Goal: Obtain resource: Download file/media

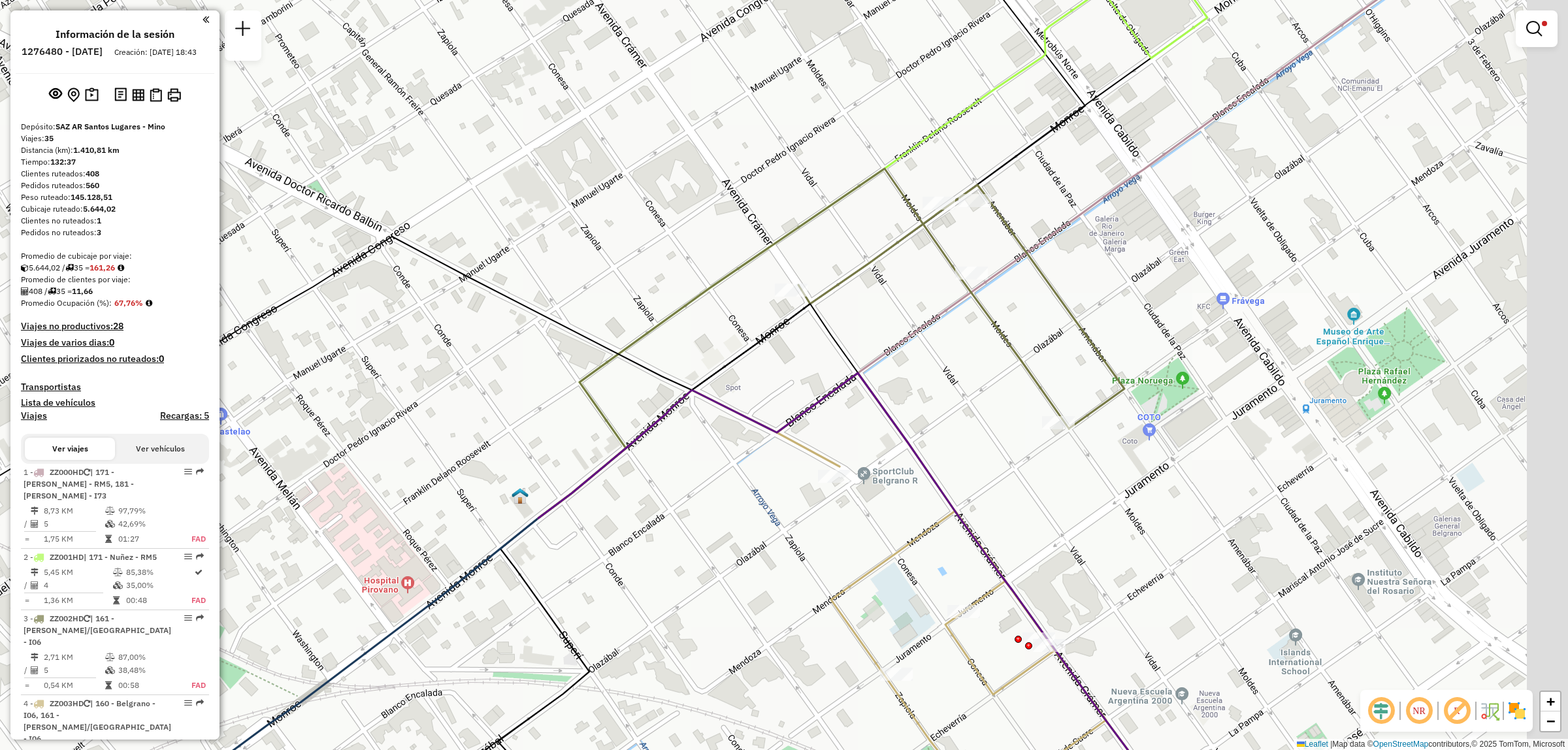
drag, startPoint x: 1074, startPoint y: 347, endPoint x: 821, endPoint y: 426, distance: 265.0
click at [823, 425] on div "Limpiar filtros Ventana de servicio Día de servicio Capacidad Transportistas Ve…" at bounding box center [784, 375] width 1568 height 750
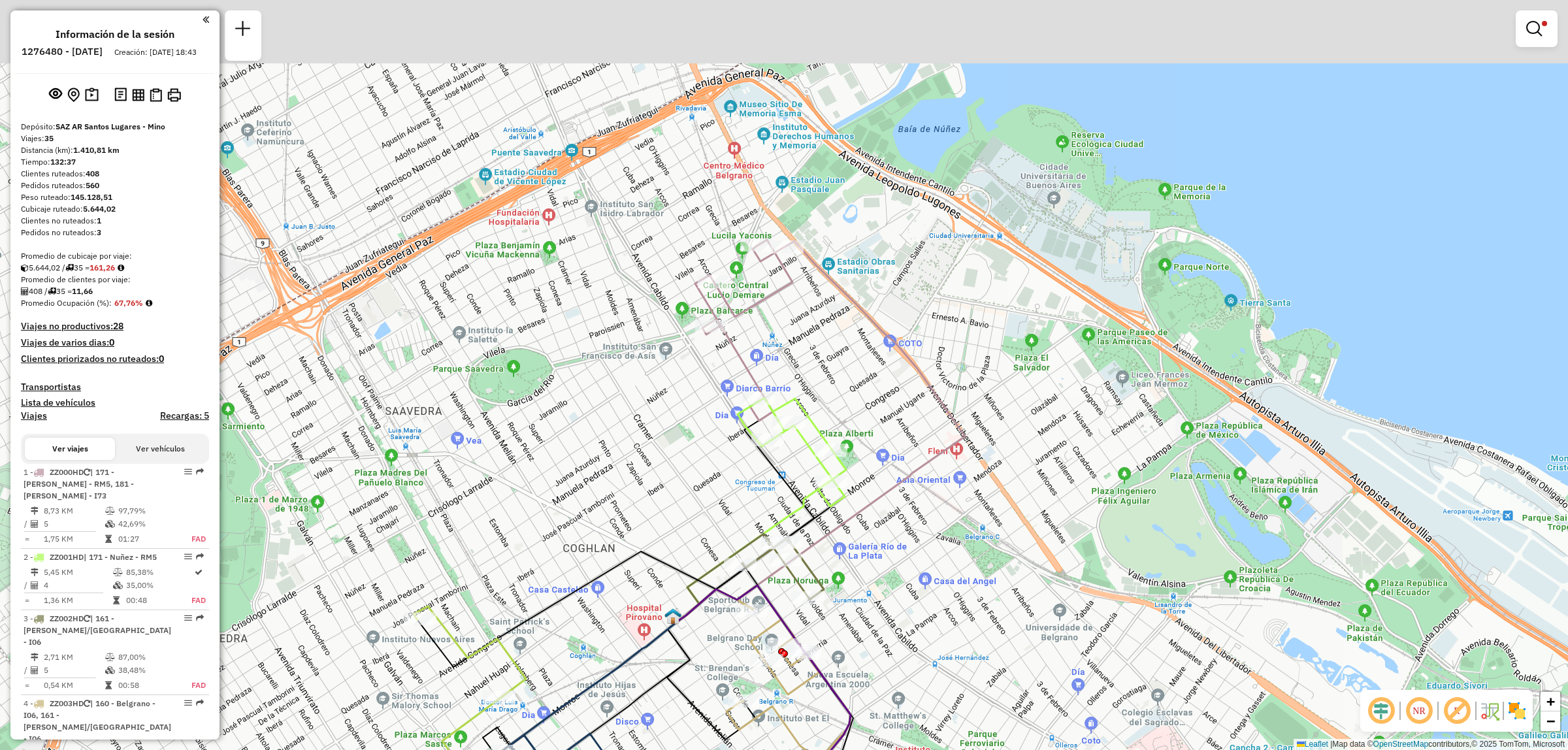
drag, startPoint x: 898, startPoint y: 309, endPoint x: 889, endPoint y: 432, distance: 123.3
click at [889, 432] on div "Limpiar filtros Ventana de servicio Día de servicio Capacidad Transportistas Ve…" at bounding box center [784, 375] width 1568 height 750
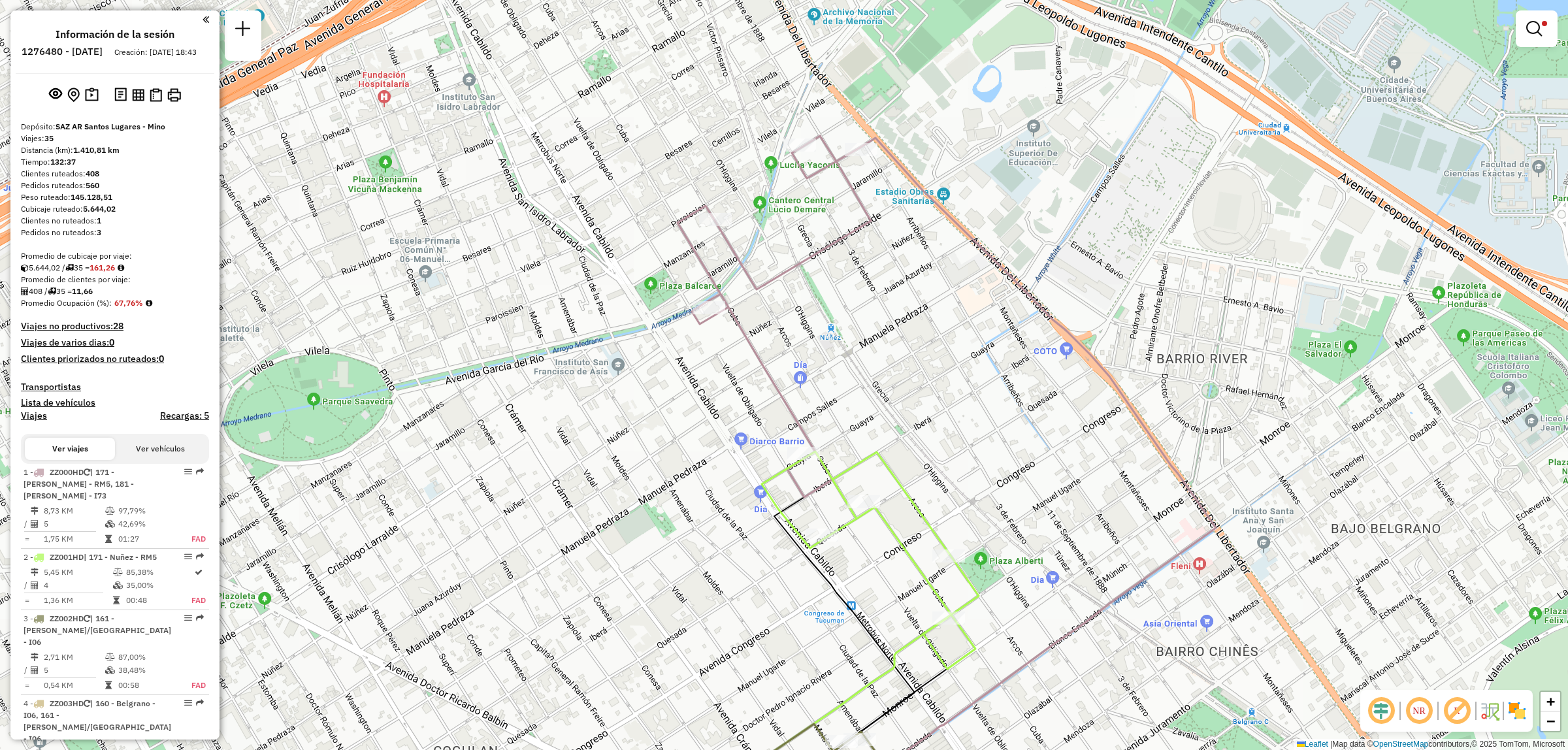
drag, startPoint x: 808, startPoint y: 304, endPoint x: 779, endPoint y: 252, distance: 59.5
click at [782, 253] on div "Limpiar filtros Ventana de servicio Día de servicio Capacidad Transportistas Ve…" at bounding box center [784, 375] width 1568 height 750
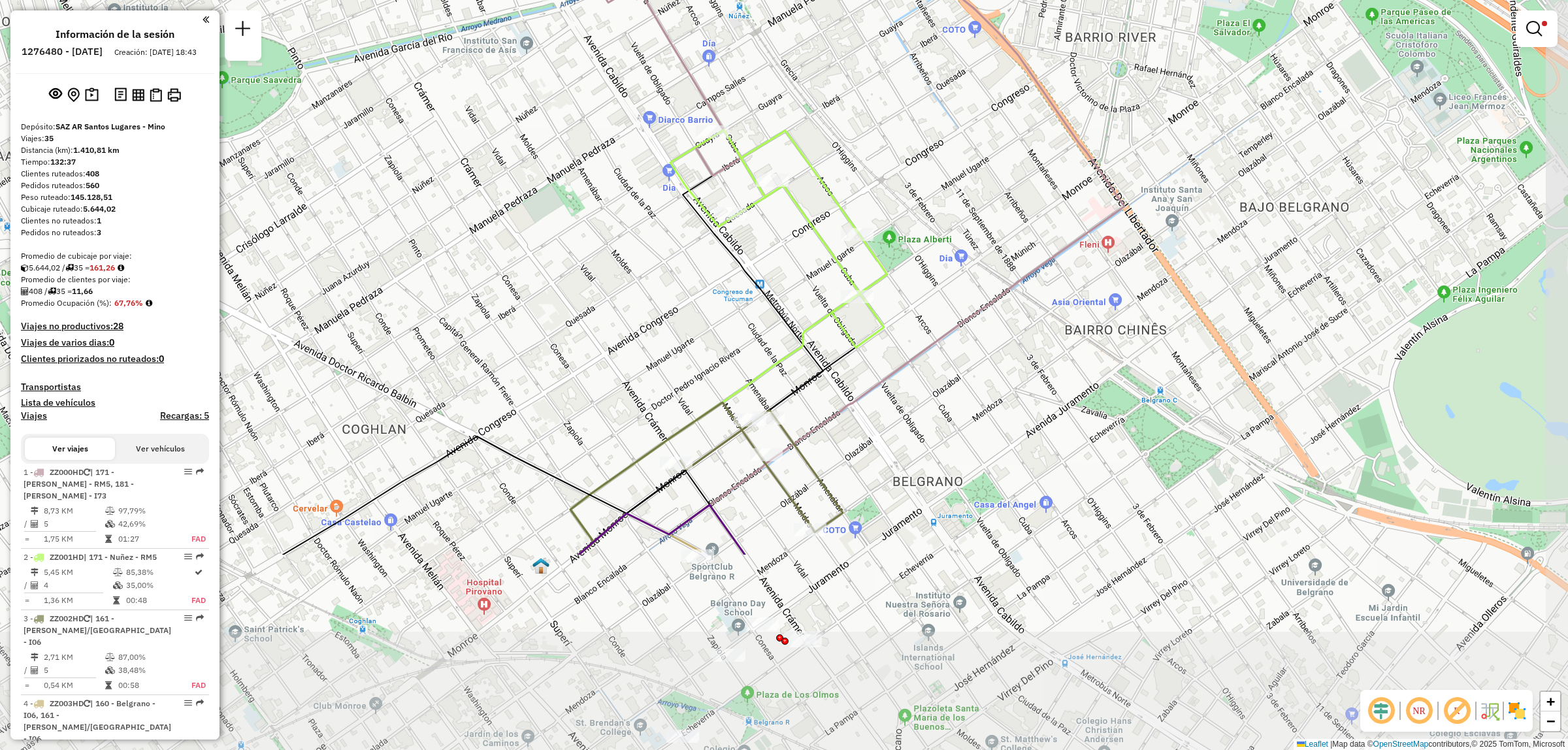
drag, startPoint x: 890, startPoint y: 587, endPoint x: 835, endPoint y: 351, distance: 242.3
click at [842, 364] on div "Limpiar filtros Ventana de servicio Día de servicio Capacidad Transportistas Ve…" at bounding box center [784, 375] width 1568 height 750
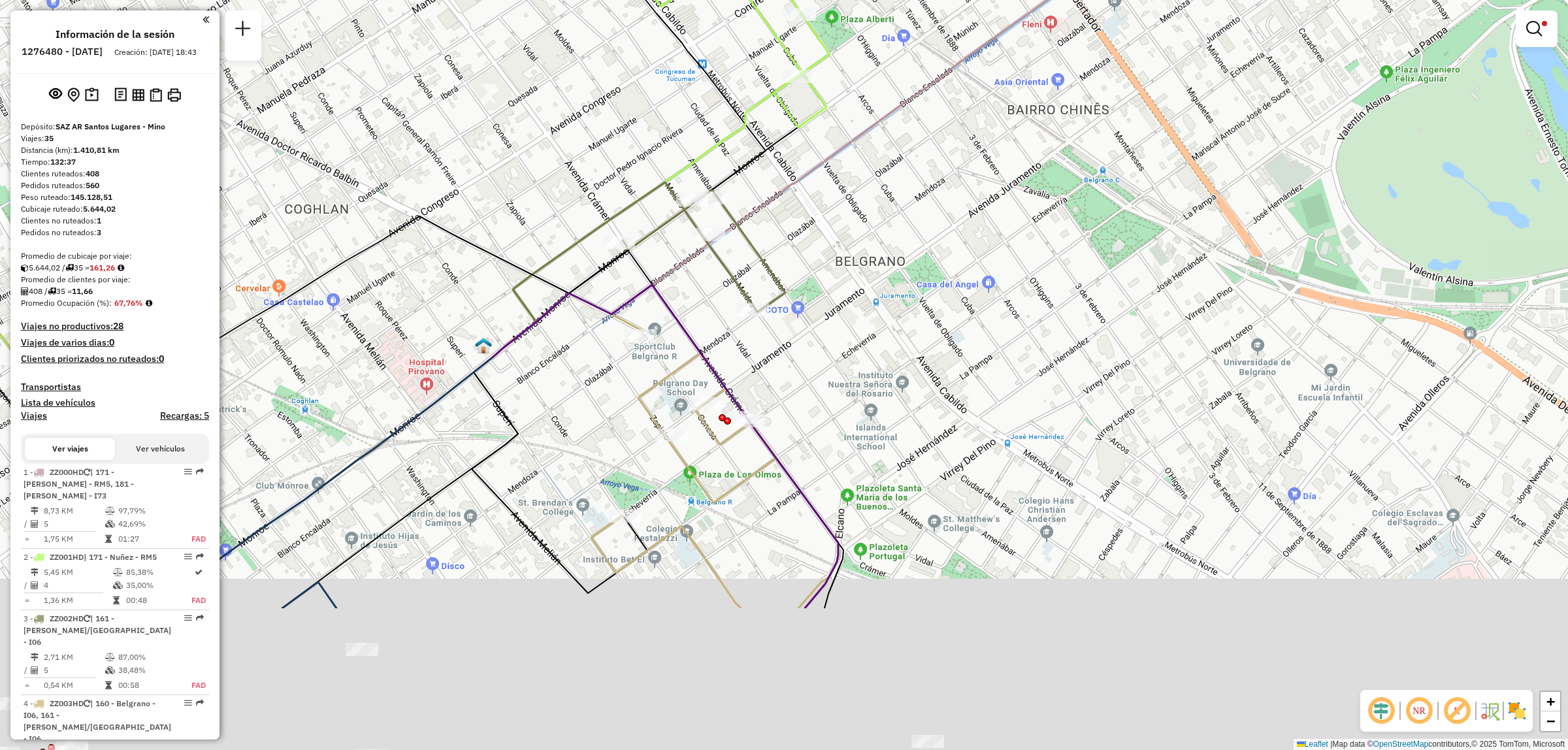
drag, startPoint x: 847, startPoint y: 596, endPoint x: 773, endPoint y: 324, distance: 281.9
click at [788, 357] on div "Limpiar filtros Ventana de servicio Día de servicio Capacidad Transportistas Ve…" at bounding box center [784, 375] width 1568 height 750
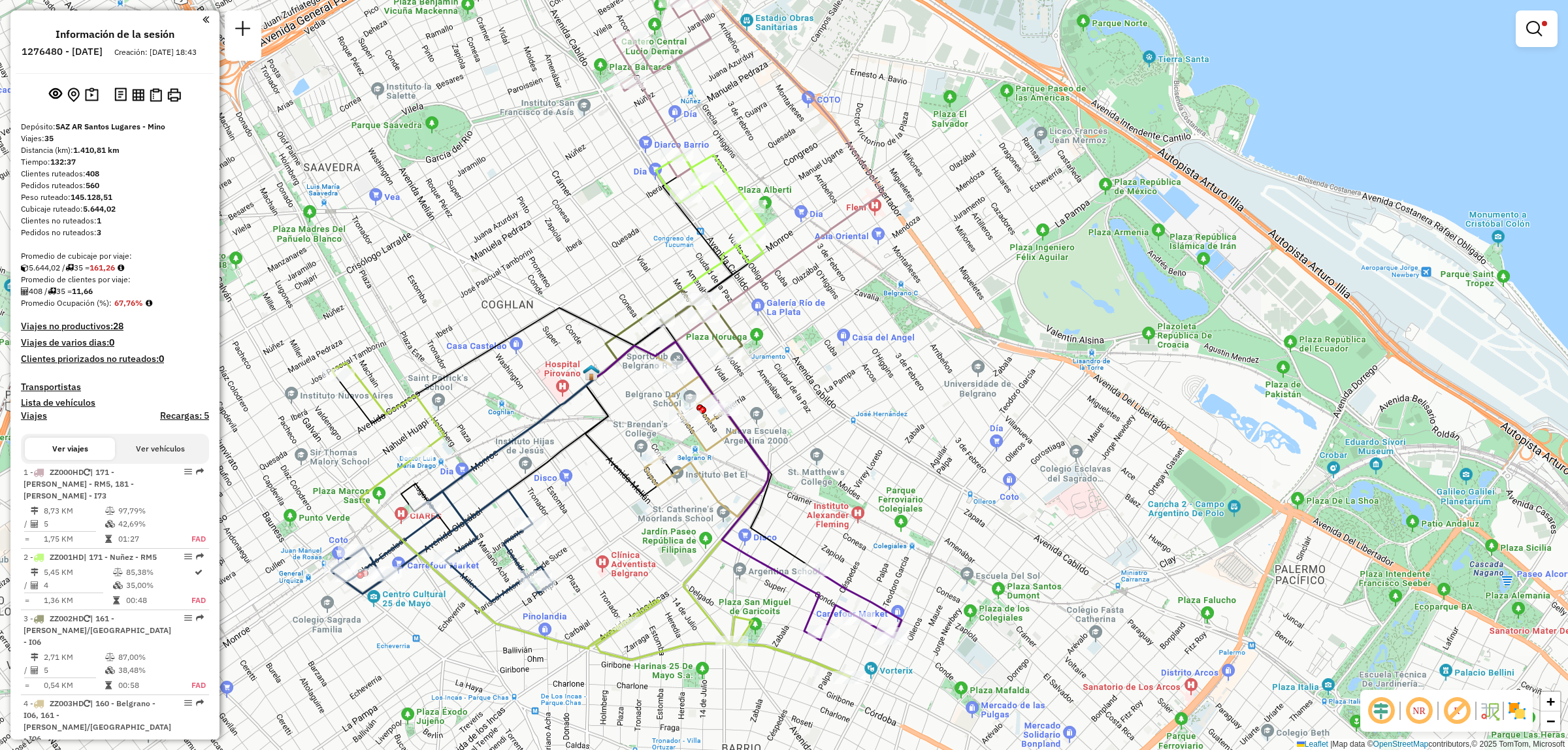
drag, startPoint x: 792, startPoint y: 292, endPoint x: 780, endPoint y: 449, distance: 157.5
click at [780, 449] on div "Limpiar filtros Ventana de servicio Día de servicio Capacidad Transportistas Ve…" at bounding box center [784, 375] width 1568 height 750
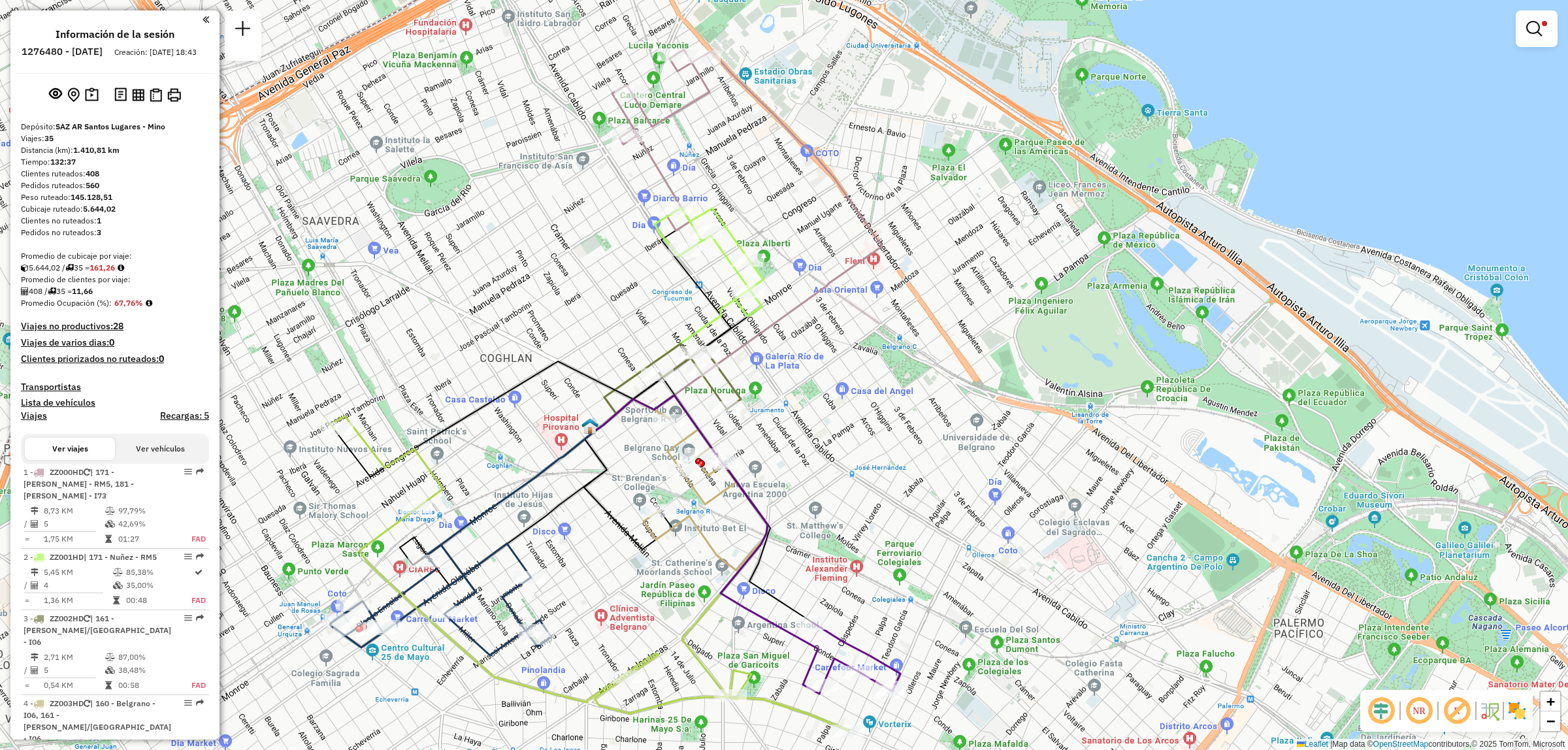
drag, startPoint x: 806, startPoint y: 378, endPoint x: 819, endPoint y: 315, distance: 64.3
click at [819, 315] on div "Limpiar filtros Ventana de servicio Día de servicio Capacidad Transportistas Ve…" at bounding box center [784, 375] width 1568 height 750
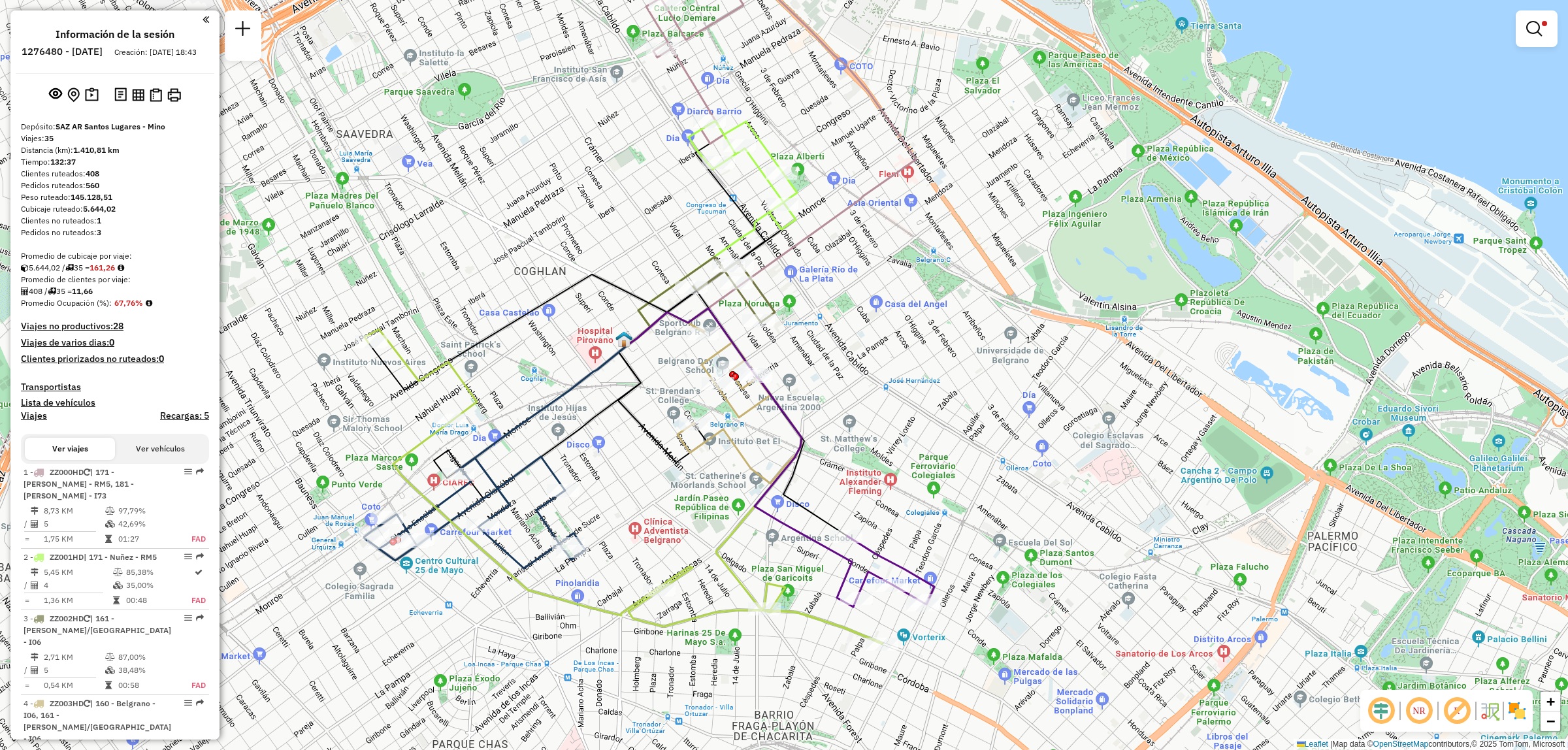
drag, startPoint x: 770, startPoint y: 420, endPoint x: 819, endPoint y: 324, distance: 107.8
click at [819, 324] on div "Limpiar filtros Ventana de servicio Día de servicio Capacidad Transportistas Ve…" at bounding box center [784, 375] width 1568 height 750
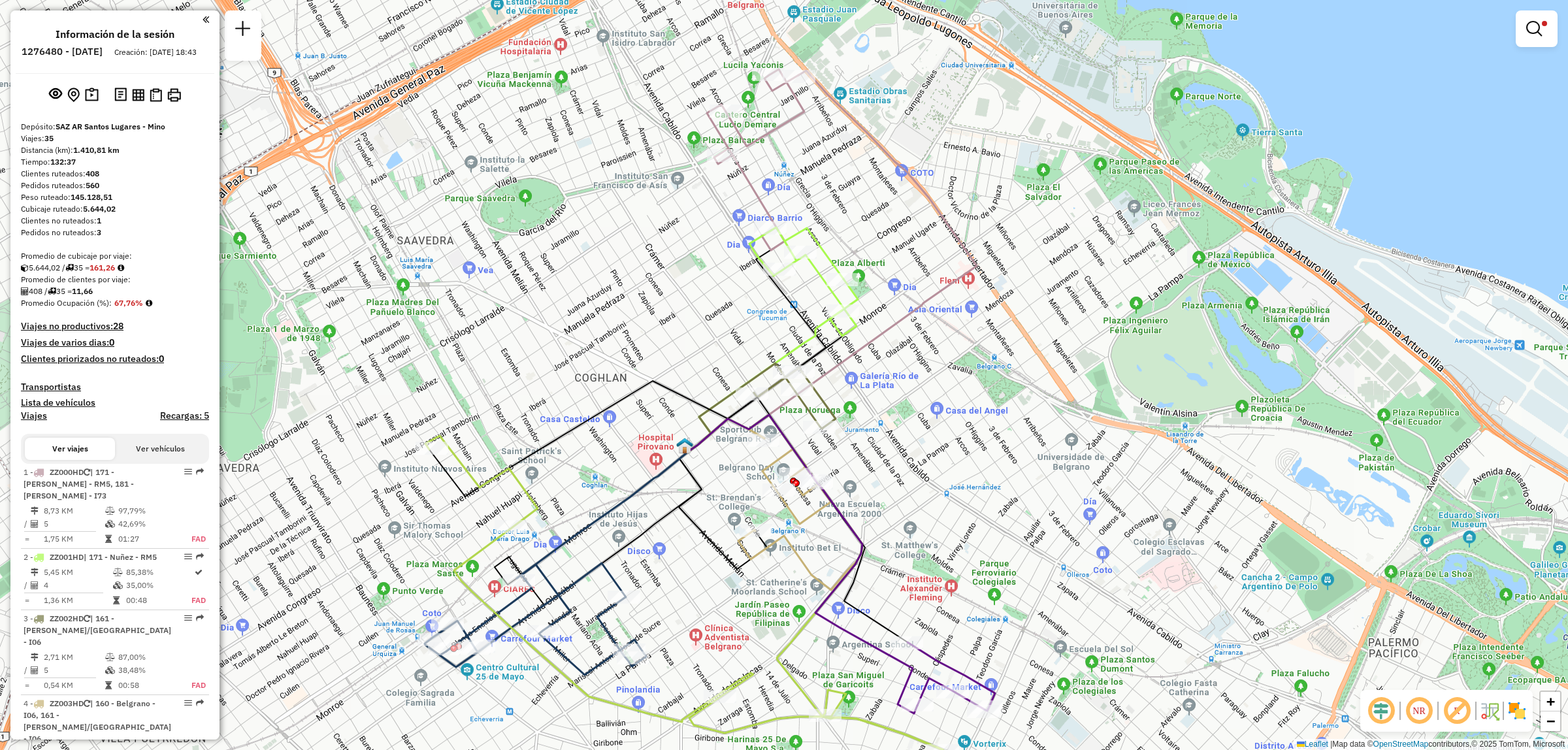
drag, startPoint x: 858, startPoint y: 379, endPoint x: 904, endPoint y: 498, distance: 127.6
click at [904, 498] on div "Limpiar filtros Ventana de servicio Día de servicio Capacidad Transportistas Ve…" at bounding box center [784, 375] width 1568 height 750
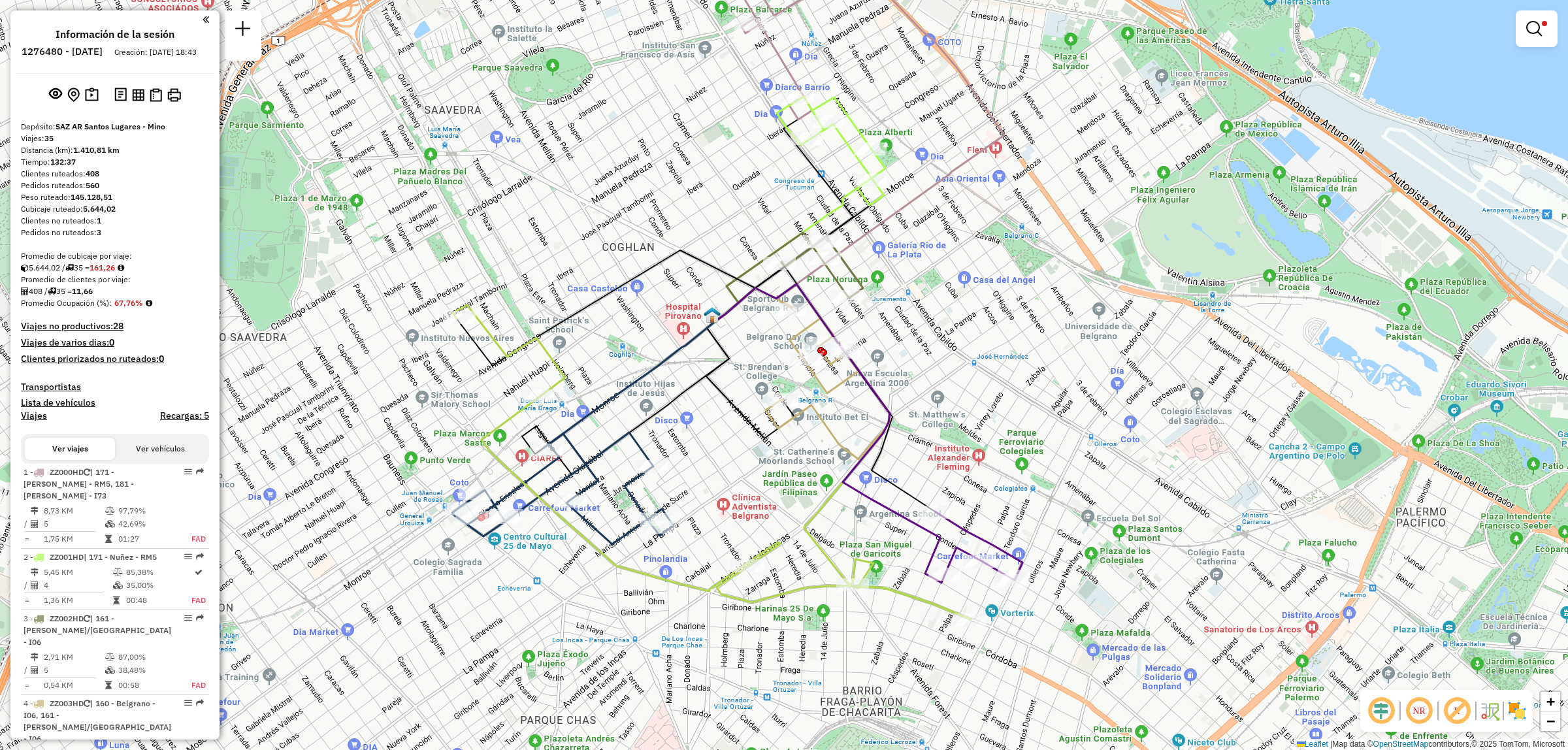
drag, startPoint x: 904, startPoint y: 498, endPoint x: 931, endPoint y: 367, distance: 133.8
click at [931, 367] on div "Limpiar filtros Ventana de servicio Día de servicio Capacidad Transportistas Ve…" at bounding box center [784, 375] width 1568 height 750
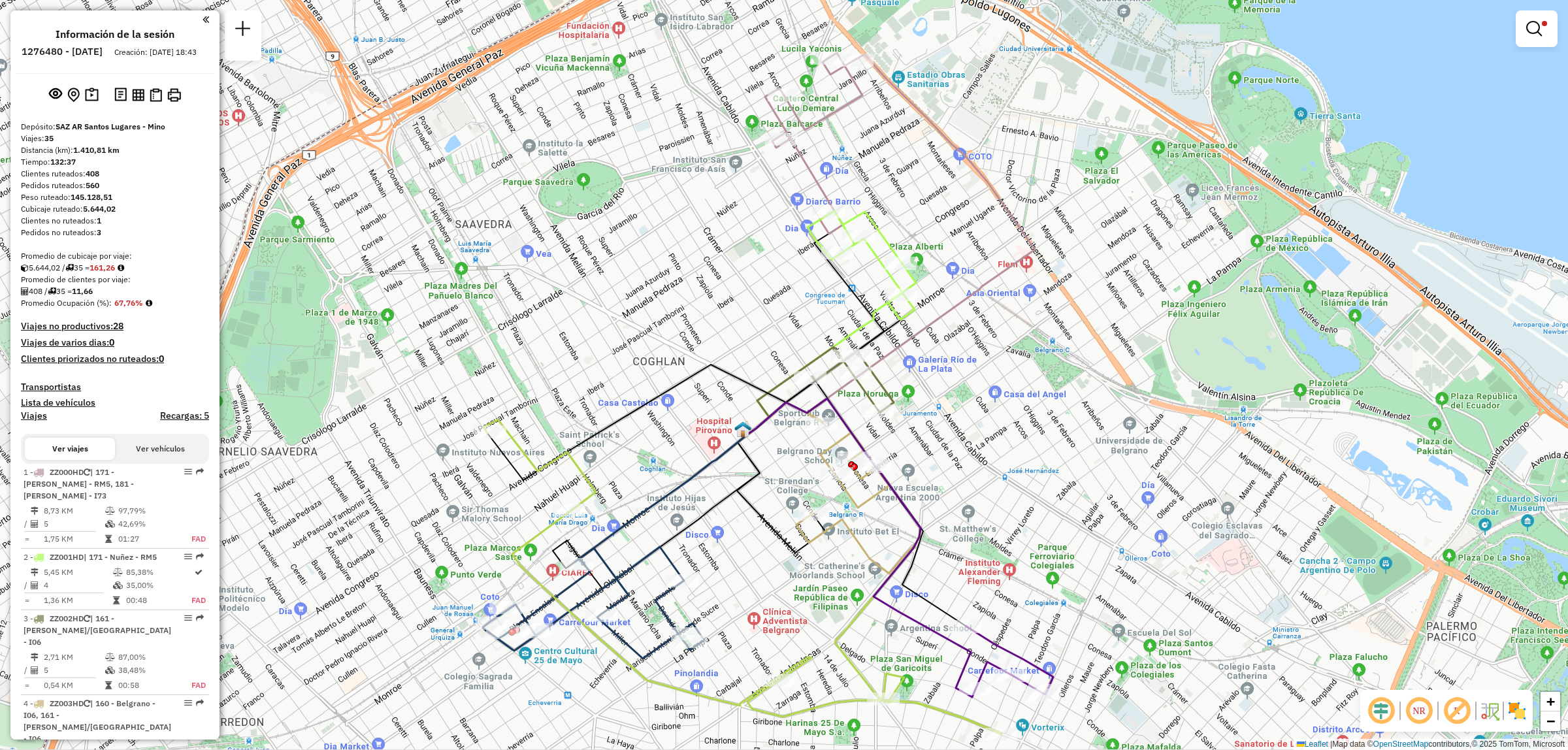
drag, startPoint x: 932, startPoint y: 334, endPoint x: 964, endPoint y: 448, distance: 118.4
click at [964, 448] on div "Limpiar filtros Ventana de servicio Día de servicio Capacidad Transportistas Ve…" at bounding box center [784, 375] width 1568 height 750
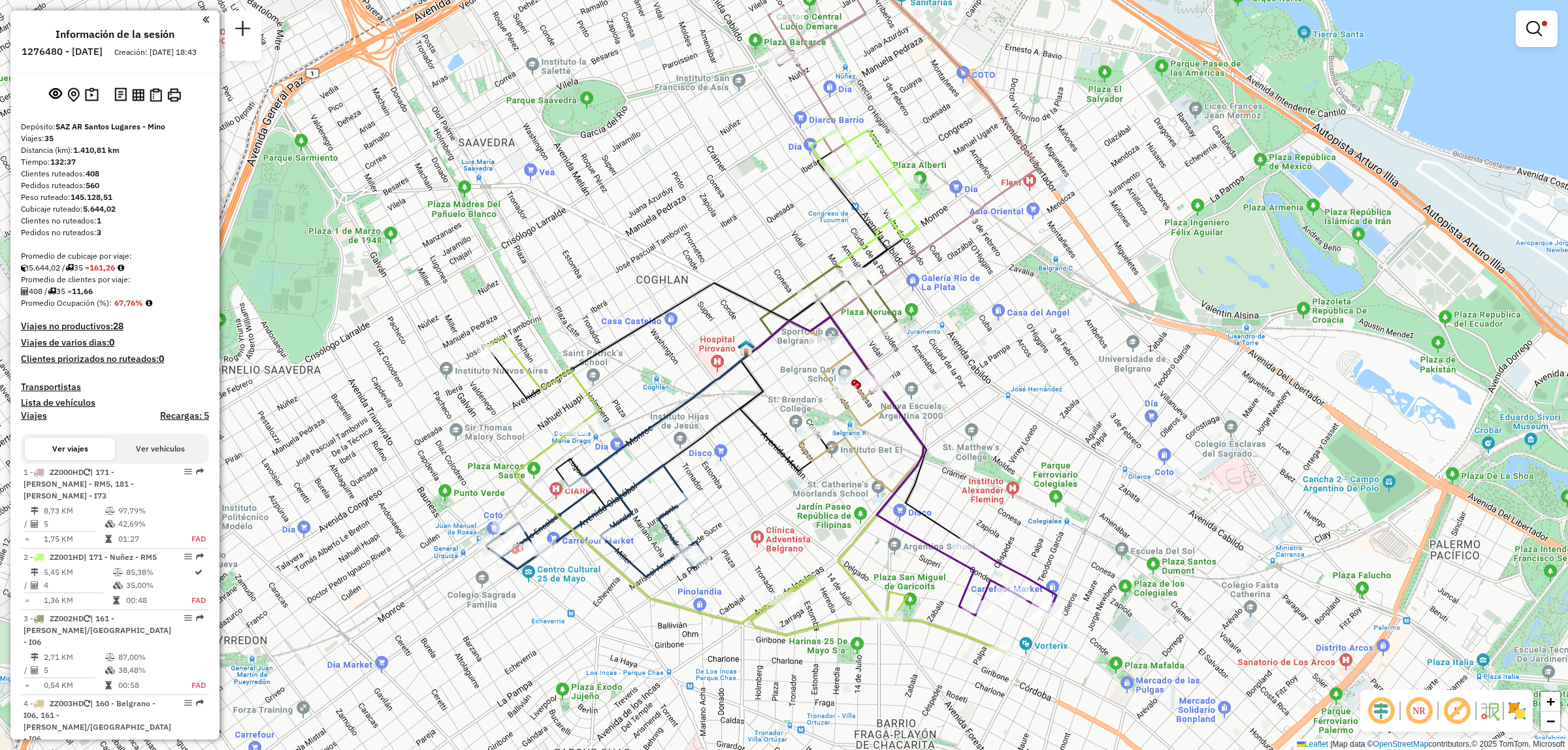
drag, startPoint x: 959, startPoint y: 445, endPoint x: 961, endPoint y: 364, distance: 81.0
click at [961, 364] on div "Limpiar filtros Ventana de servicio Día de servicio Capacidad Transportistas Ve…" at bounding box center [784, 375] width 1568 height 750
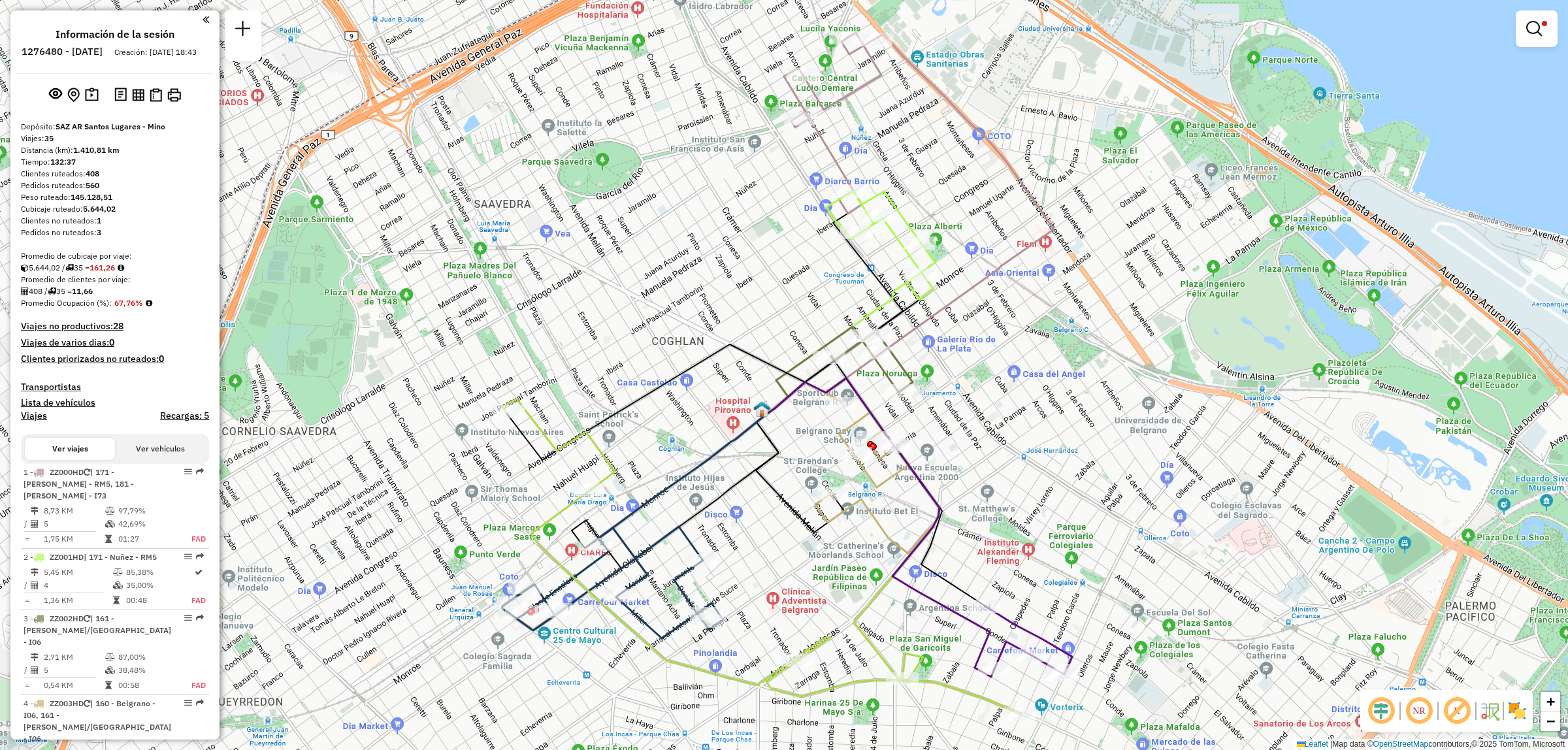
drag, startPoint x: 840, startPoint y: 50, endPoint x: 860, endPoint y: 165, distance: 116.7
click at [860, 165] on div "Limpiar filtros Ventana de servicio Día de servicio Capacidad Transportistas Ve…" at bounding box center [784, 375] width 1568 height 750
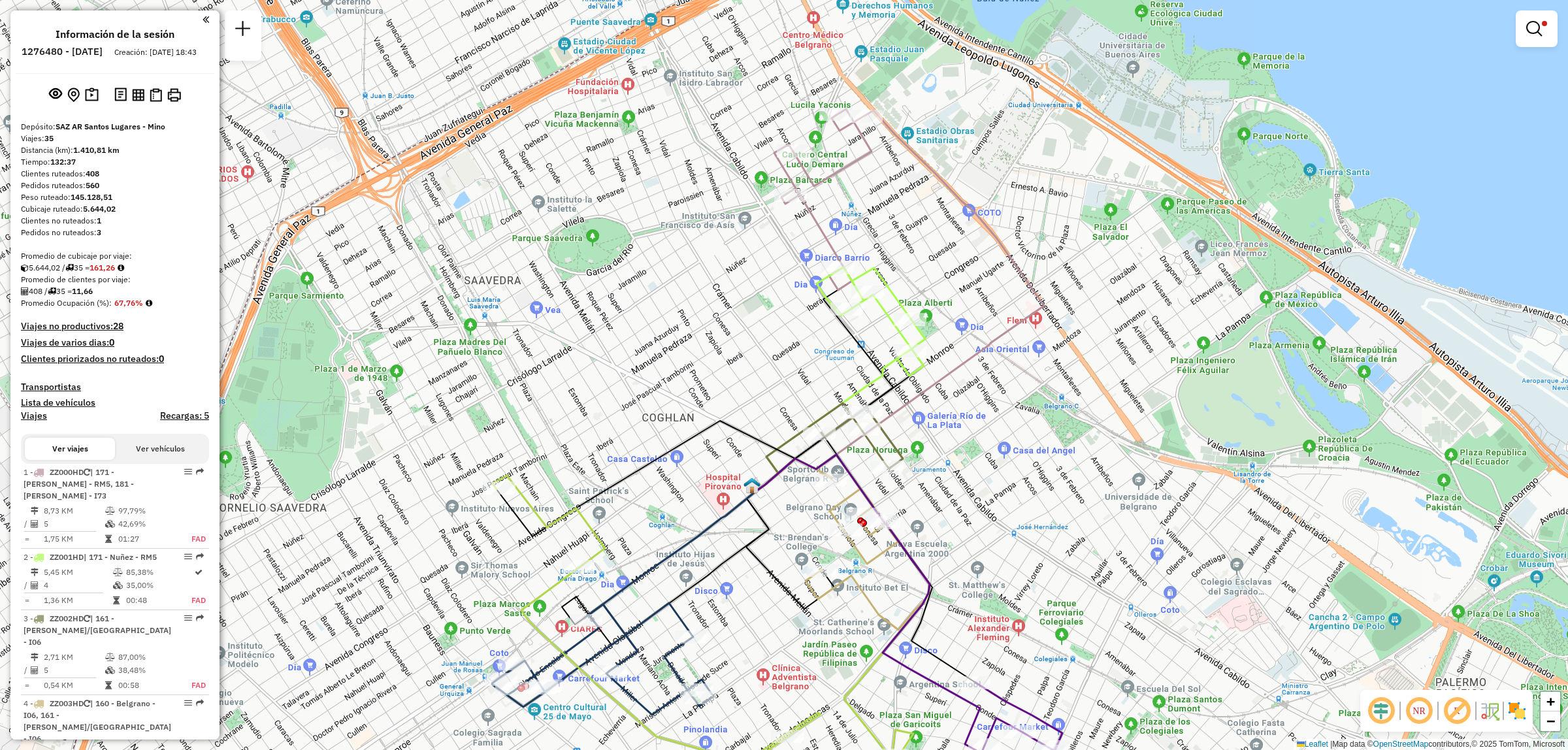
drag, startPoint x: 729, startPoint y: 198, endPoint x: 724, endPoint y: 353, distance: 155.1
click at [724, 353] on div "Limpiar filtros Ventana de servicio Día de servicio Capacidad Transportistas Ve…" at bounding box center [784, 375] width 1568 height 750
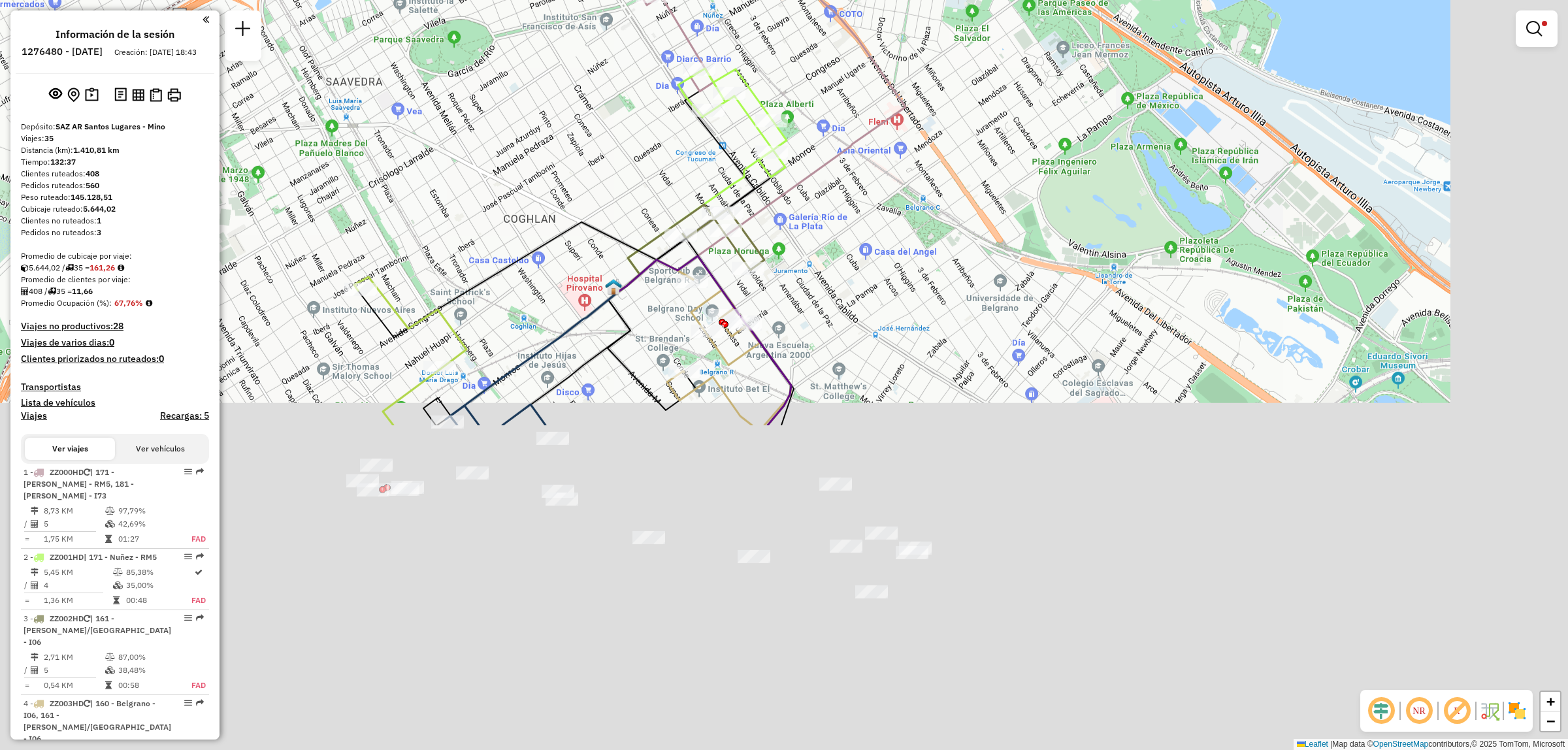
drag, startPoint x: 851, startPoint y: 470, endPoint x: 661, endPoint y: 115, distance: 402.6
click at [658, 107] on div "Limpiar filtros Ventana de servicio Día de servicio Capacidad Transportistas Ve…" at bounding box center [784, 375] width 1568 height 750
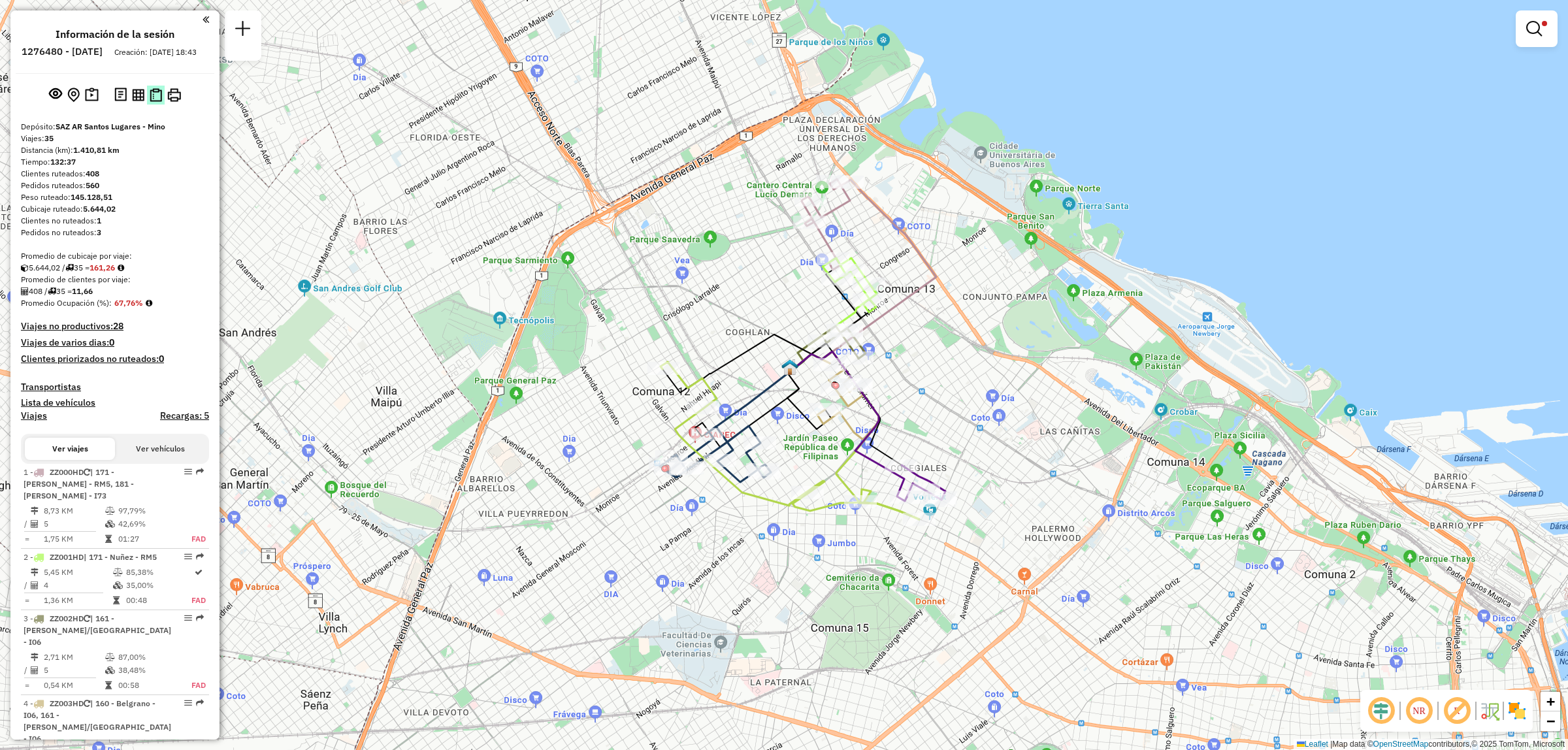
click at [151, 102] on img at bounding box center [156, 95] width 13 height 14
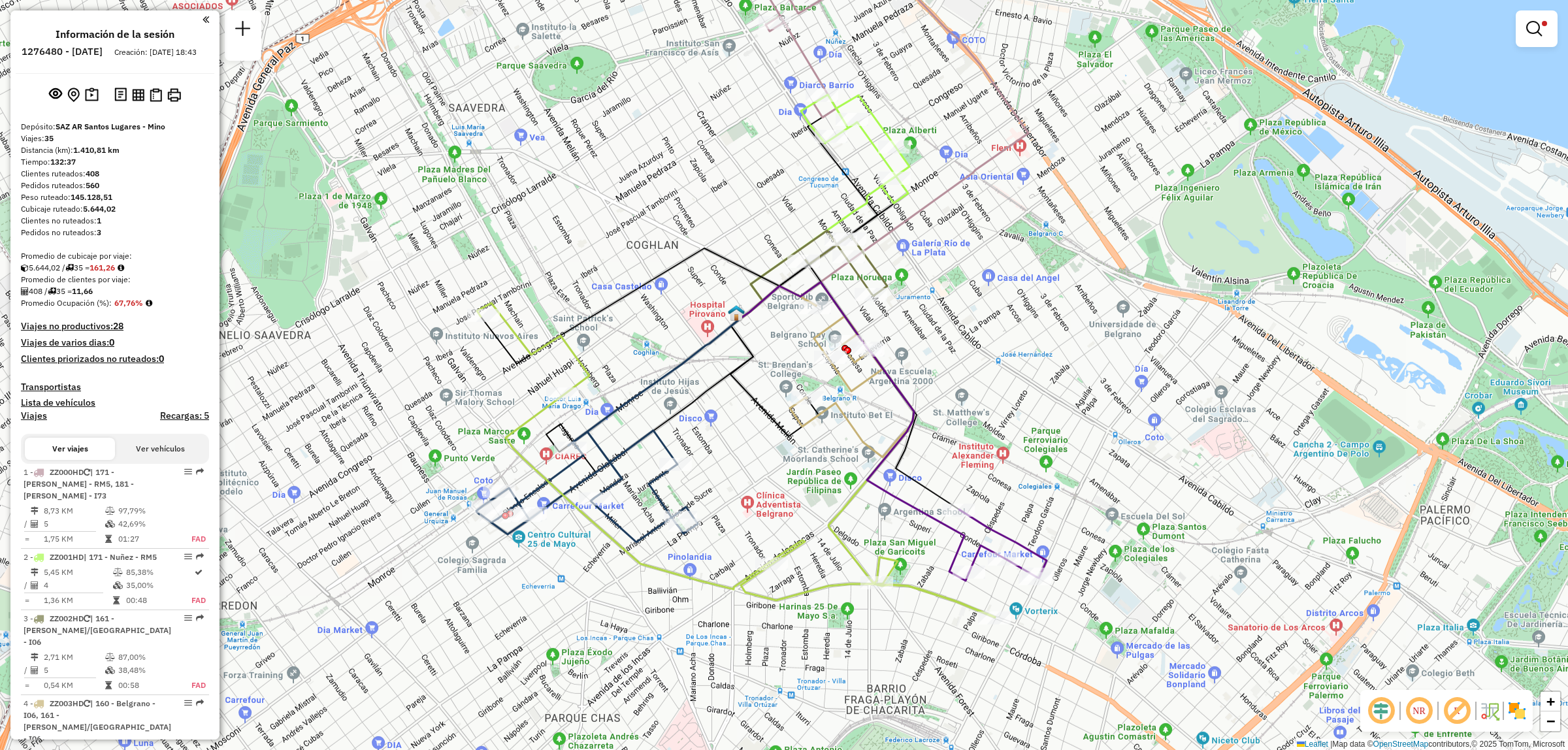
drag, startPoint x: 898, startPoint y: 666, endPoint x: 839, endPoint y: 386, distance: 286.1
click at [839, 386] on div "Limpiar filtros Ventana de servicio Día de servicio Capacidad Transportistas Ve…" at bounding box center [784, 375] width 1568 height 750
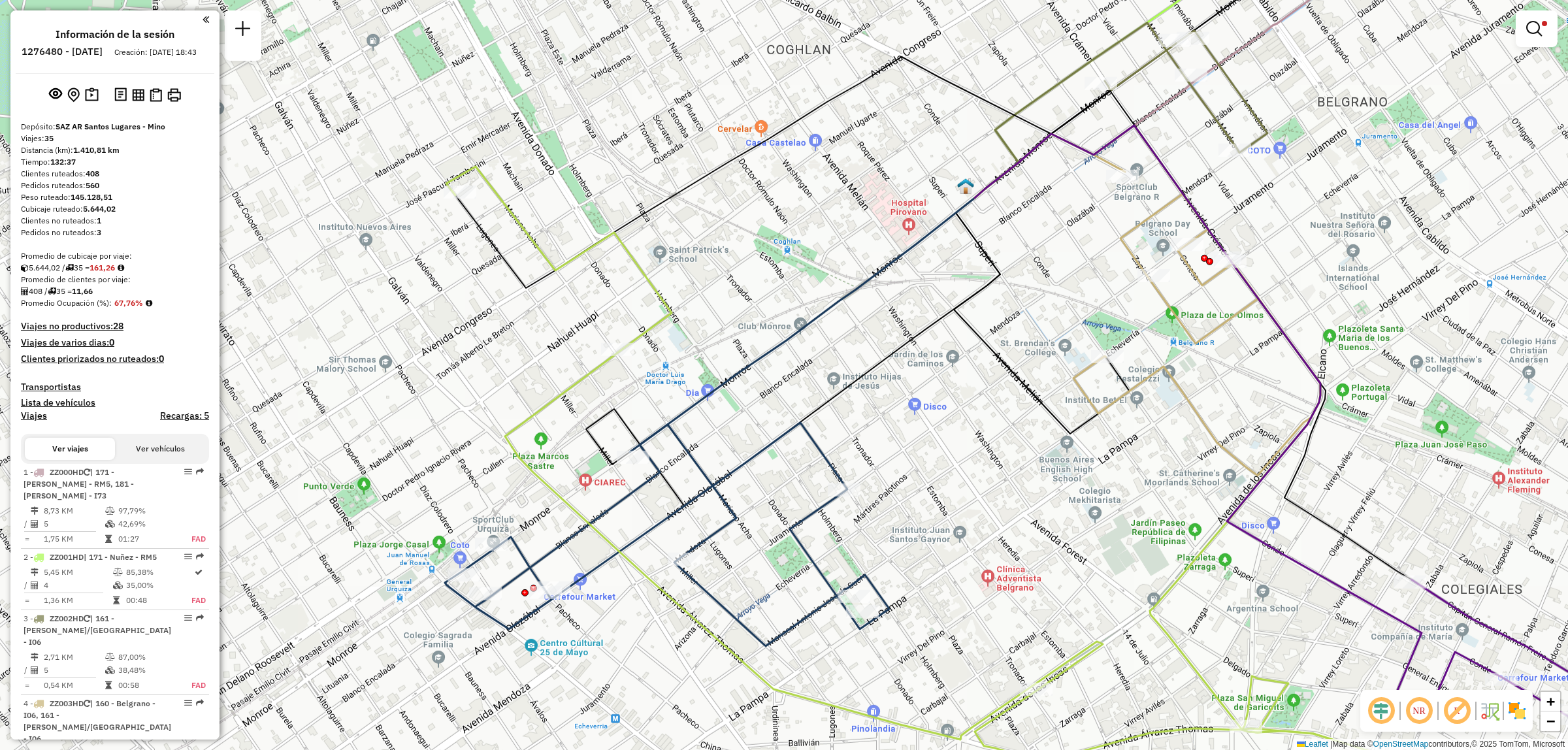
drag, startPoint x: 805, startPoint y: 344, endPoint x: 726, endPoint y: 532, distance: 203.9
click at [732, 524] on div "Limpiar filtros Ventana de servicio Día de servicio Capacidad Transportistas Ve…" at bounding box center [784, 375] width 1568 height 750
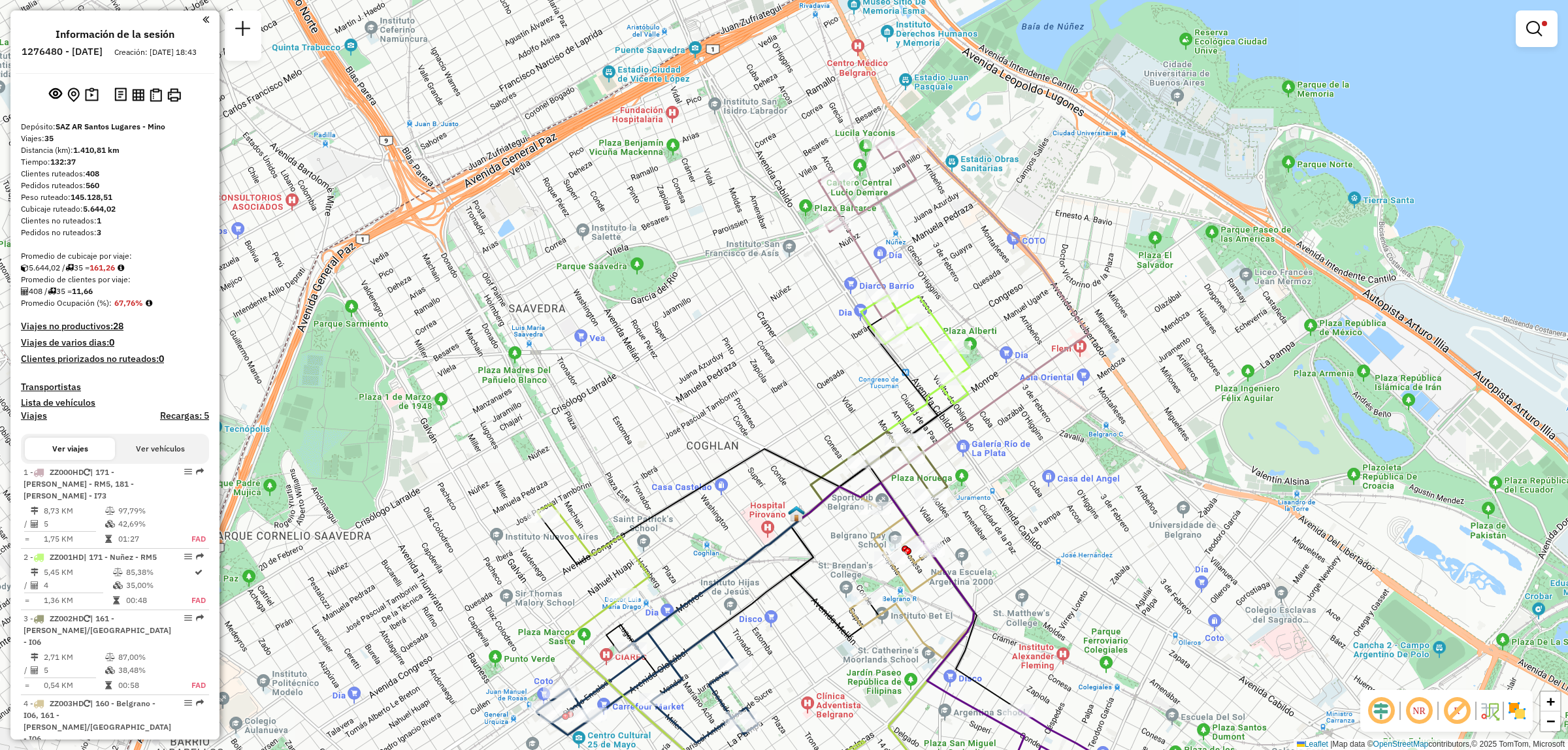
drag, startPoint x: 802, startPoint y: 377, endPoint x: 812, endPoint y: 423, distance: 47.1
click at [812, 423] on div "Limpiar filtros Ventana de servicio Día de servicio Capacidad Transportistas Ve…" at bounding box center [784, 375] width 1568 height 750
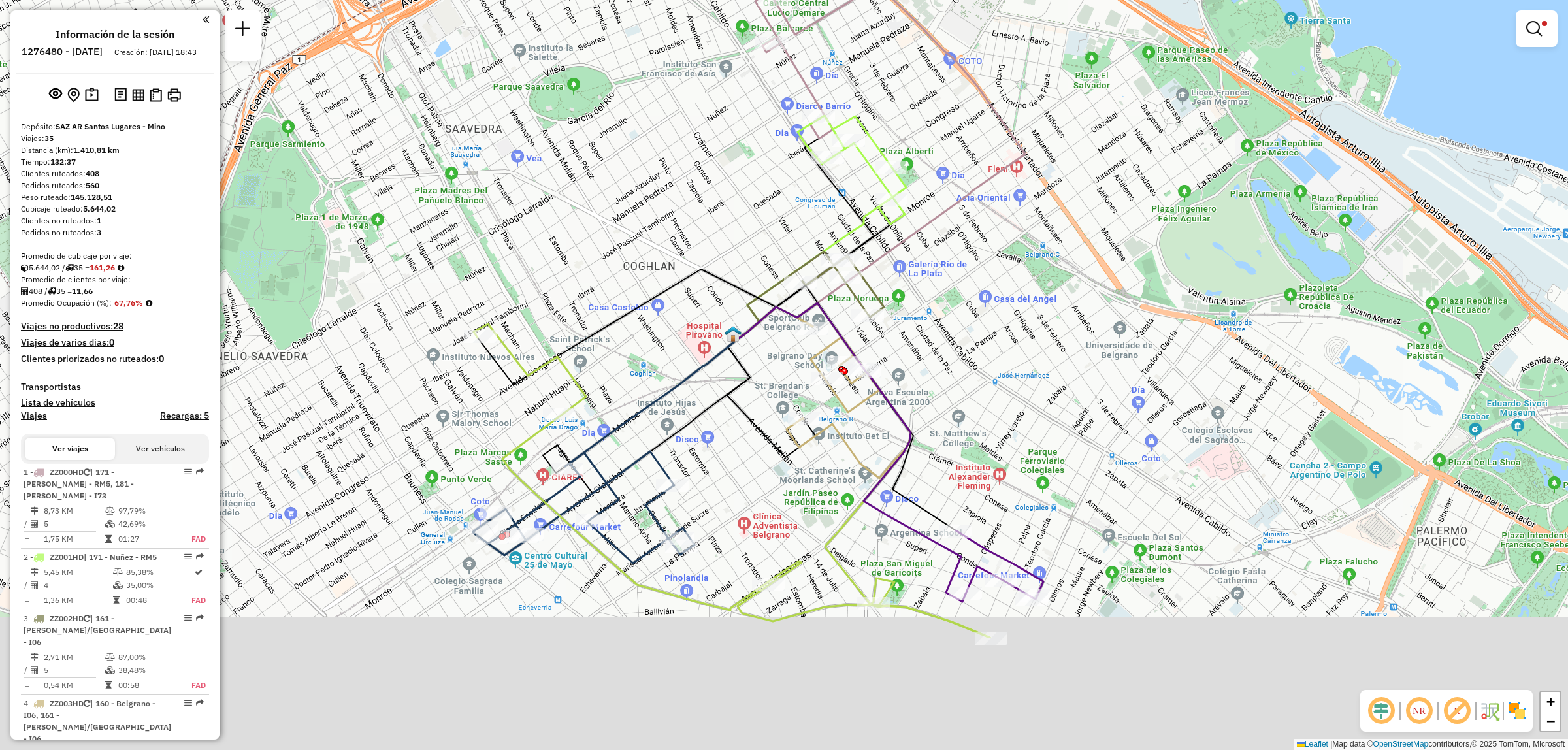
drag, startPoint x: 858, startPoint y: 673, endPoint x: 789, endPoint y: 485, distance: 200.3
click at [789, 485] on div "Limpiar filtros Ventana de servicio Día de servicio Capacidad Transportistas Ve…" at bounding box center [784, 375] width 1568 height 750
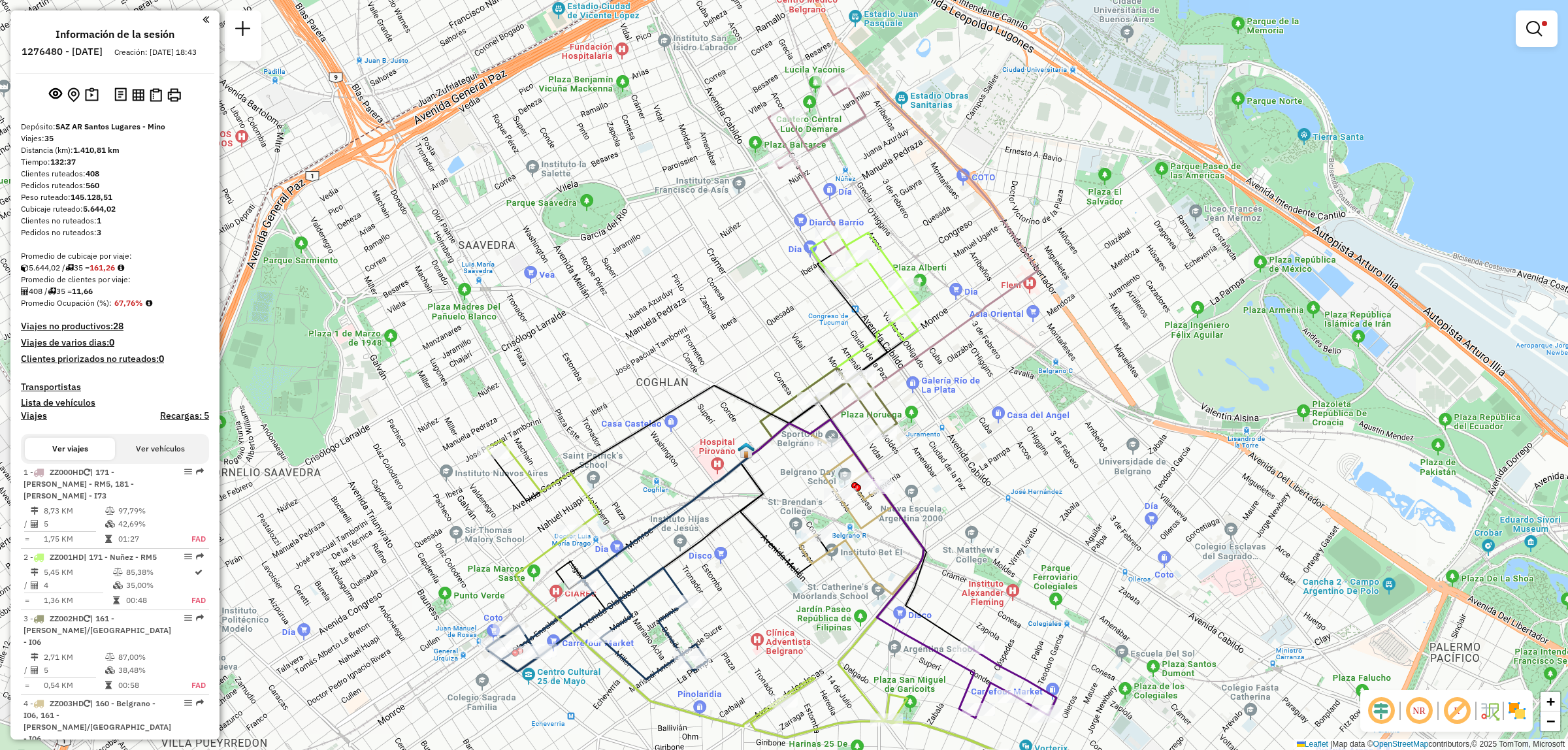
drag, startPoint x: 955, startPoint y: 392, endPoint x: 977, endPoint y: 622, distance: 231.0
click at [977, 619] on div "Limpiar filtros Ventana de servicio Día de servicio Capacidad Transportistas Ve…" at bounding box center [784, 375] width 1568 height 750
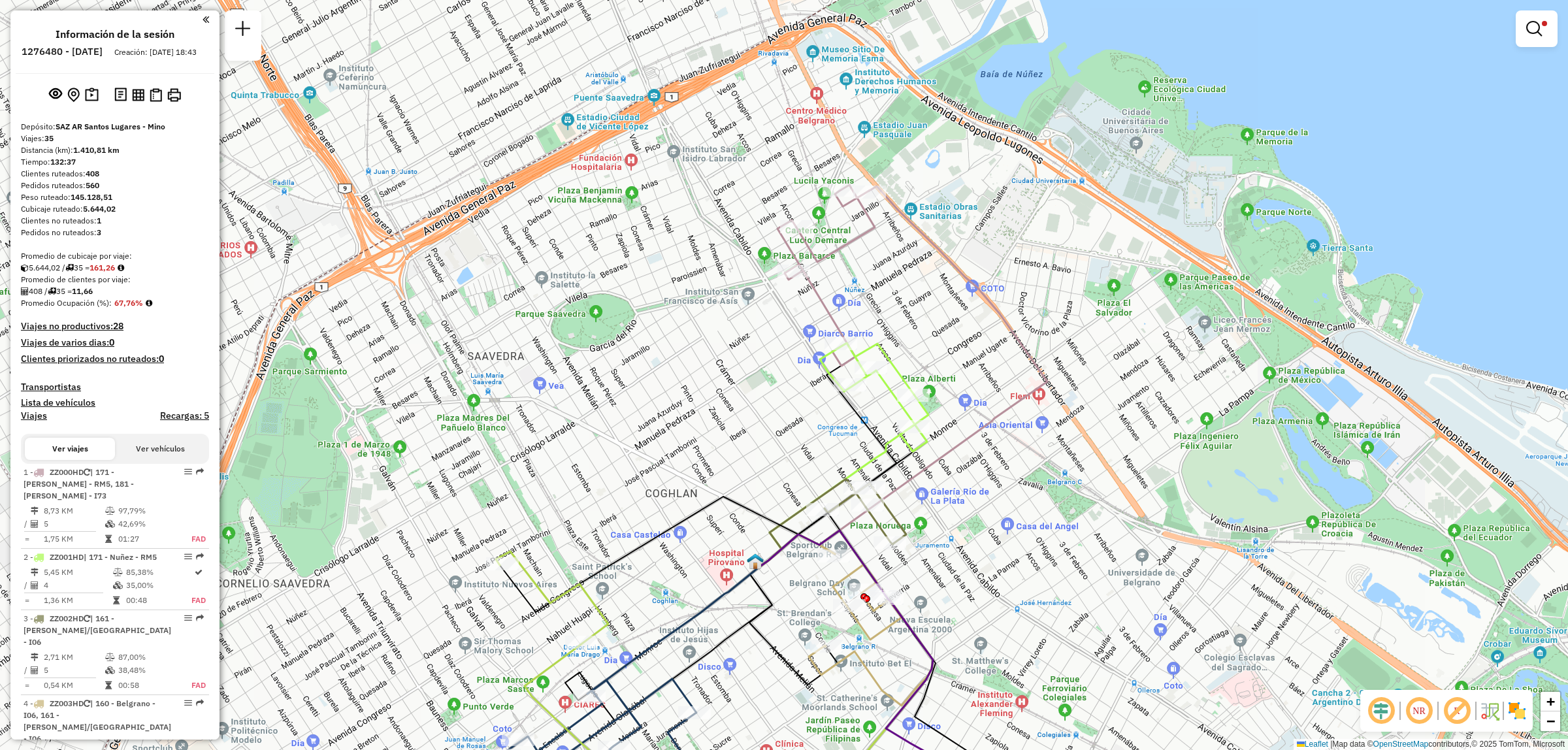
drag, startPoint x: 898, startPoint y: 353, endPoint x: 897, endPoint y: 312, distance: 41.0
click at [898, 319] on div "Limpiar filtros Ventana de servicio Día de servicio Capacidad Transportistas Ve…" at bounding box center [784, 375] width 1568 height 750
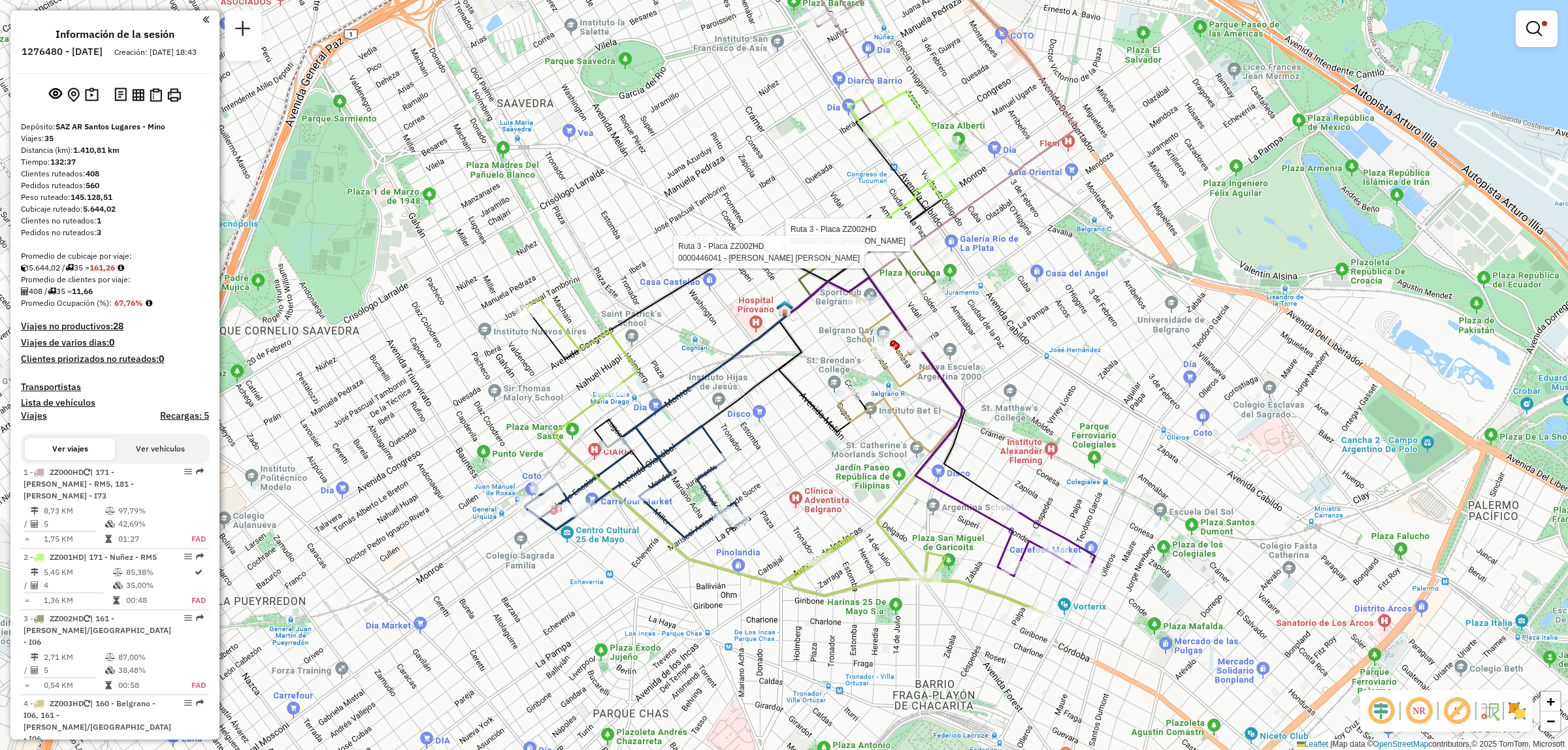
click at [987, 455] on div "Ruta 3 - Placa ZZ002HD 0000470547 - ZHENG YIXIN Ruta 3 - Placa ZZ002HD 00004676…" at bounding box center [784, 375] width 1568 height 750
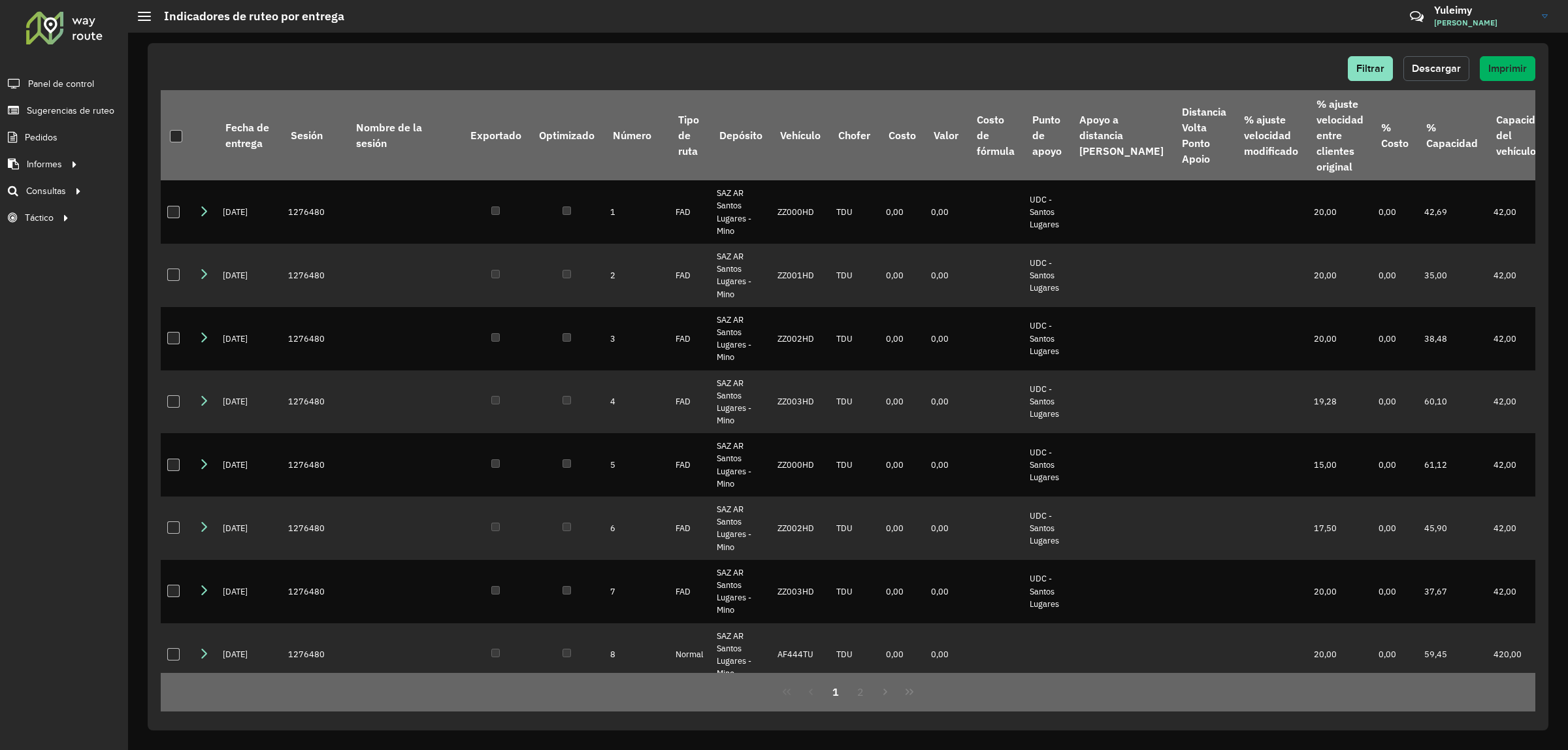
click at [1444, 73] on span "Descargar" at bounding box center [1436, 69] width 49 height 11
